Goal: Find contact information: Find contact information

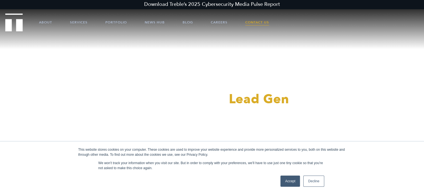
click at [259, 22] on link "Contact Us" at bounding box center [257, 22] width 24 height 17
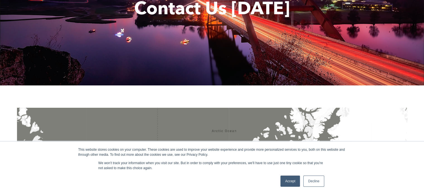
scroll to position [84, 0]
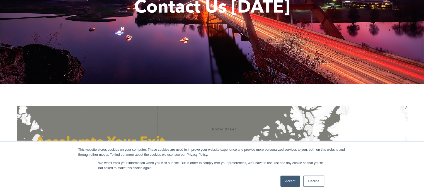
click at [295, 184] on link "Accept" at bounding box center [290, 180] width 20 height 11
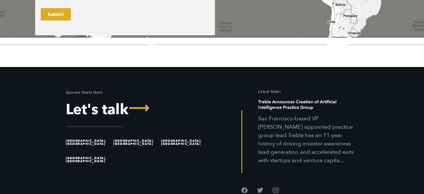
scroll to position [446, 0]
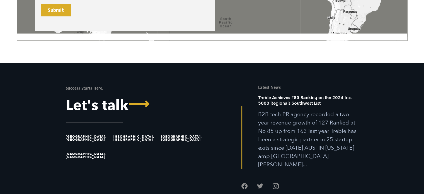
click at [82, 135] on li "[GEOGRAPHIC_DATA], [GEOGRAPHIC_DATA]" at bounding box center [88, 137] width 45 height 17
click at [76, 137] on li "[GEOGRAPHIC_DATA], [GEOGRAPHIC_DATA]" at bounding box center [88, 137] width 45 height 17
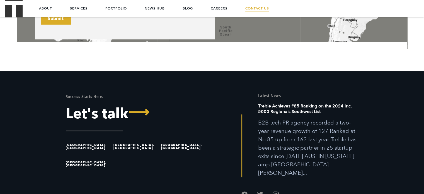
scroll to position [307, 0]
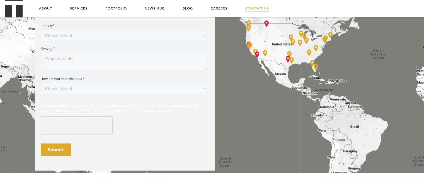
drag, startPoint x: 348, startPoint y: 92, endPoint x: 274, endPoint y: 118, distance: 79.1
click at [274, 118] on div "Accelerate Your Exit Contact info" at bounding box center [212, 38] width 390 height 310
drag, startPoint x: 279, startPoint y: 94, endPoint x: 237, endPoint y: 138, distance: 60.5
click at [259, 178] on div "Accelerate Your Exit Contact info" at bounding box center [212, 38] width 390 height 310
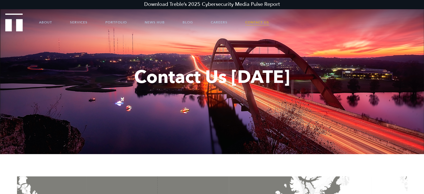
scroll to position [0, 0]
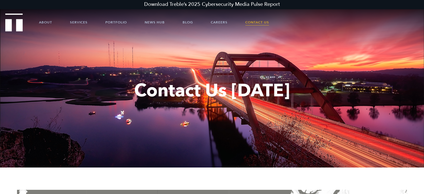
click at [266, 24] on link "Contact Us" at bounding box center [257, 22] width 24 height 17
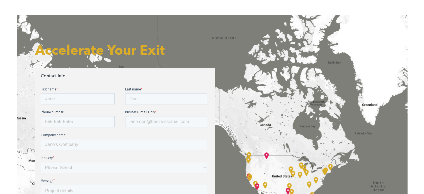
scroll to position [195, 0]
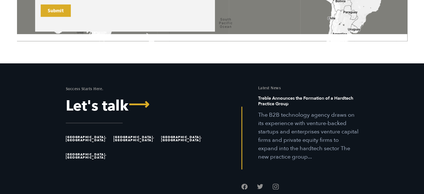
scroll to position [474, 0]
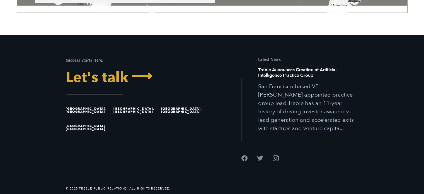
click at [94, 71] on link "Let's talk ⟶" at bounding box center [137, 77] width 142 height 14
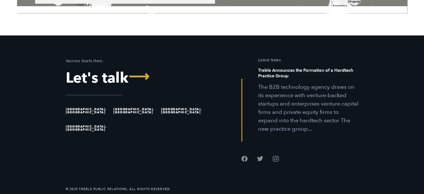
scroll to position [474, 0]
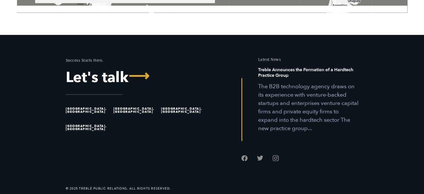
click at [66, 111] on li "[GEOGRAPHIC_DATA], [GEOGRAPHIC_DATA]" at bounding box center [88, 109] width 45 height 17
click at [73, 108] on li "[GEOGRAPHIC_DATA], [GEOGRAPHIC_DATA]" at bounding box center [88, 109] width 45 height 17
